Goal: Transaction & Acquisition: Purchase product/service

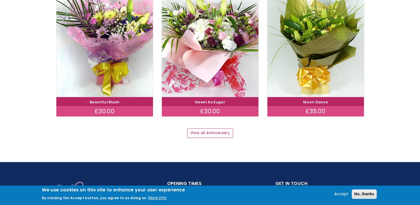
scroll to position [777, 0]
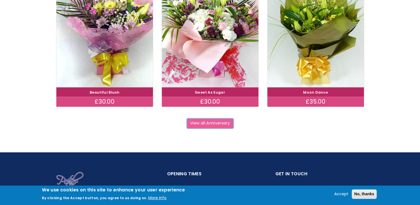
click at [231, 119] on link "View all Anniversary" at bounding box center [210, 123] width 46 height 9
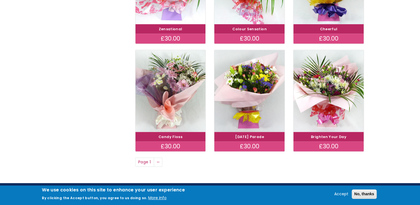
scroll to position [472, 0]
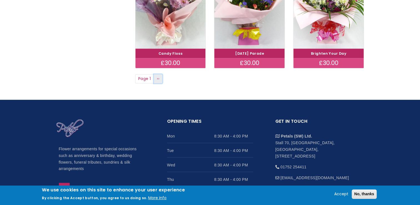
click at [162, 81] on link "Next page ››" at bounding box center [158, 78] width 9 height 9
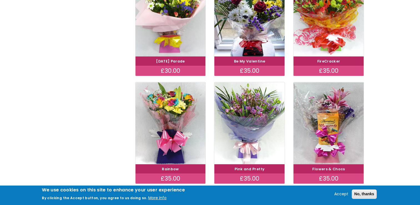
scroll to position [389, 0]
